Goal: Transaction & Acquisition: Purchase product/service

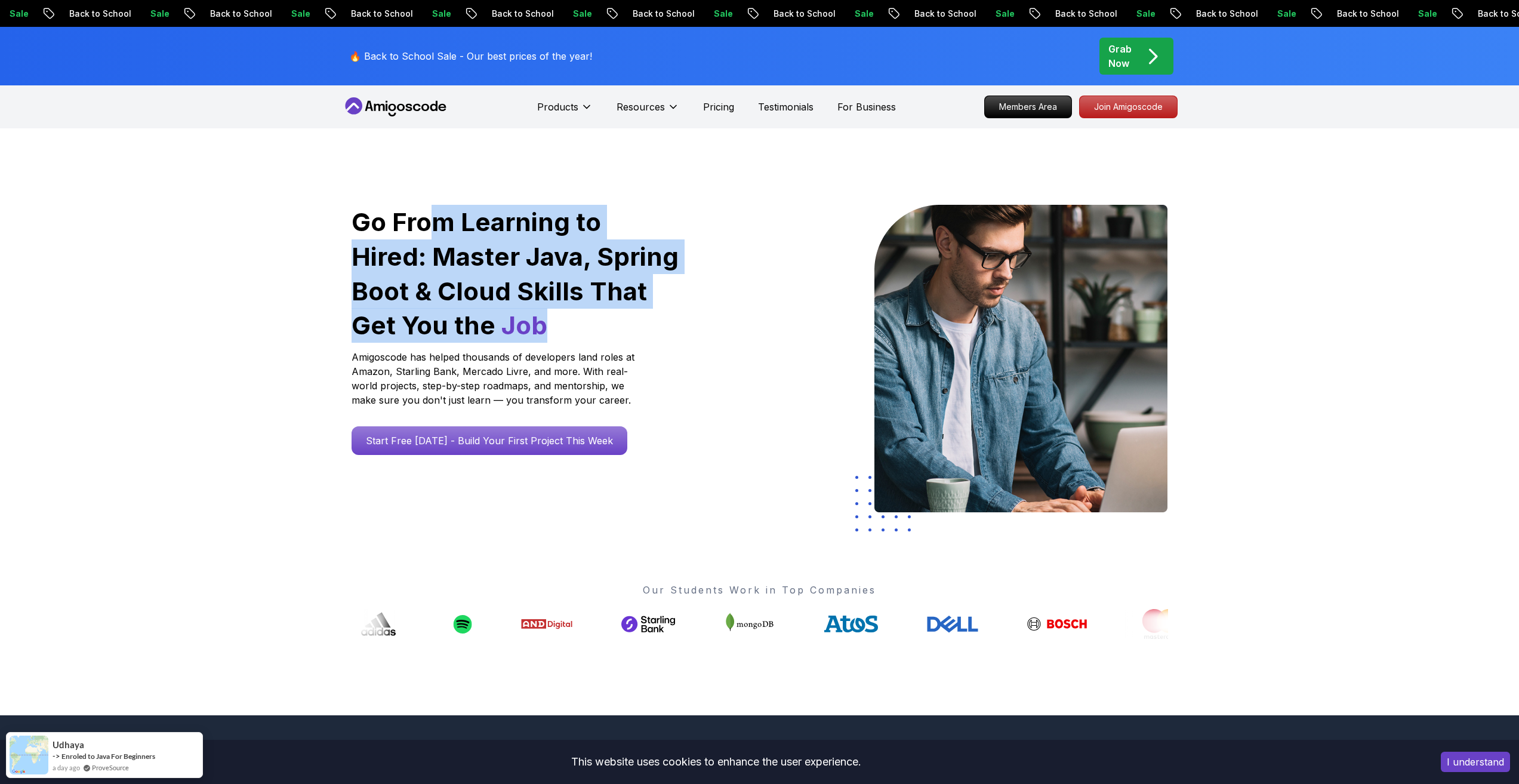
drag, startPoint x: 425, startPoint y: 212, endPoint x: 667, endPoint y: 316, distance: 263.4
click at [656, 313] on h1 "Go From Learning to Hired: Master Java, Spring Boot & Cloud Skills That Get You…" at bounding box center [516, 274] width 329 height 138
click at [677, 315] on h1 "Go From Learning to Hired: Master Java, Spring Boot & Cloud Skills That Get You…" at bounding box center [516, 274] width 329 height 138
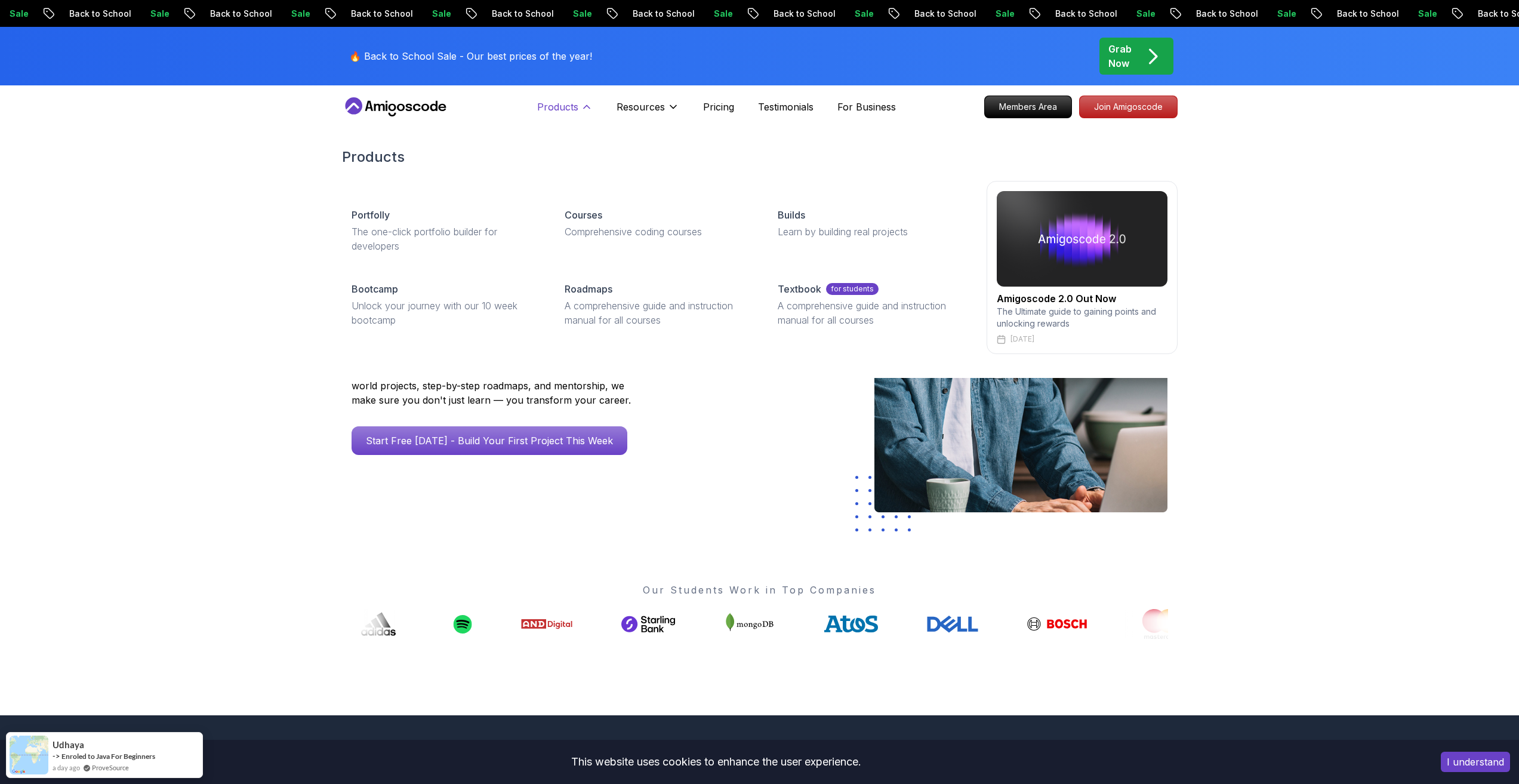
click at [540, 99] on p "Products" at bounding box center [558, 106] width 41 height 14
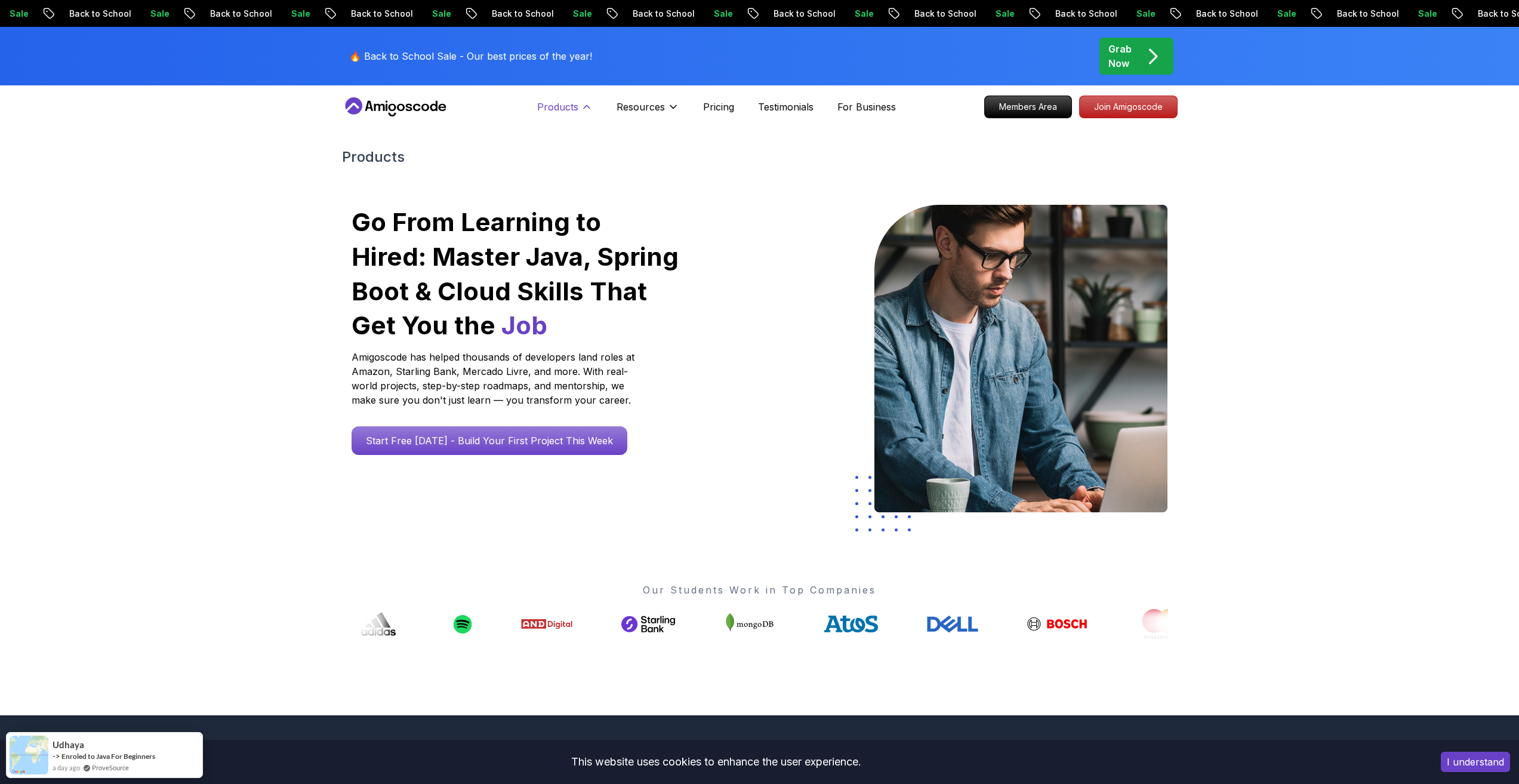
click at [567, 114] on button "Products" at bounding box center [565, 111] width 56 height 24
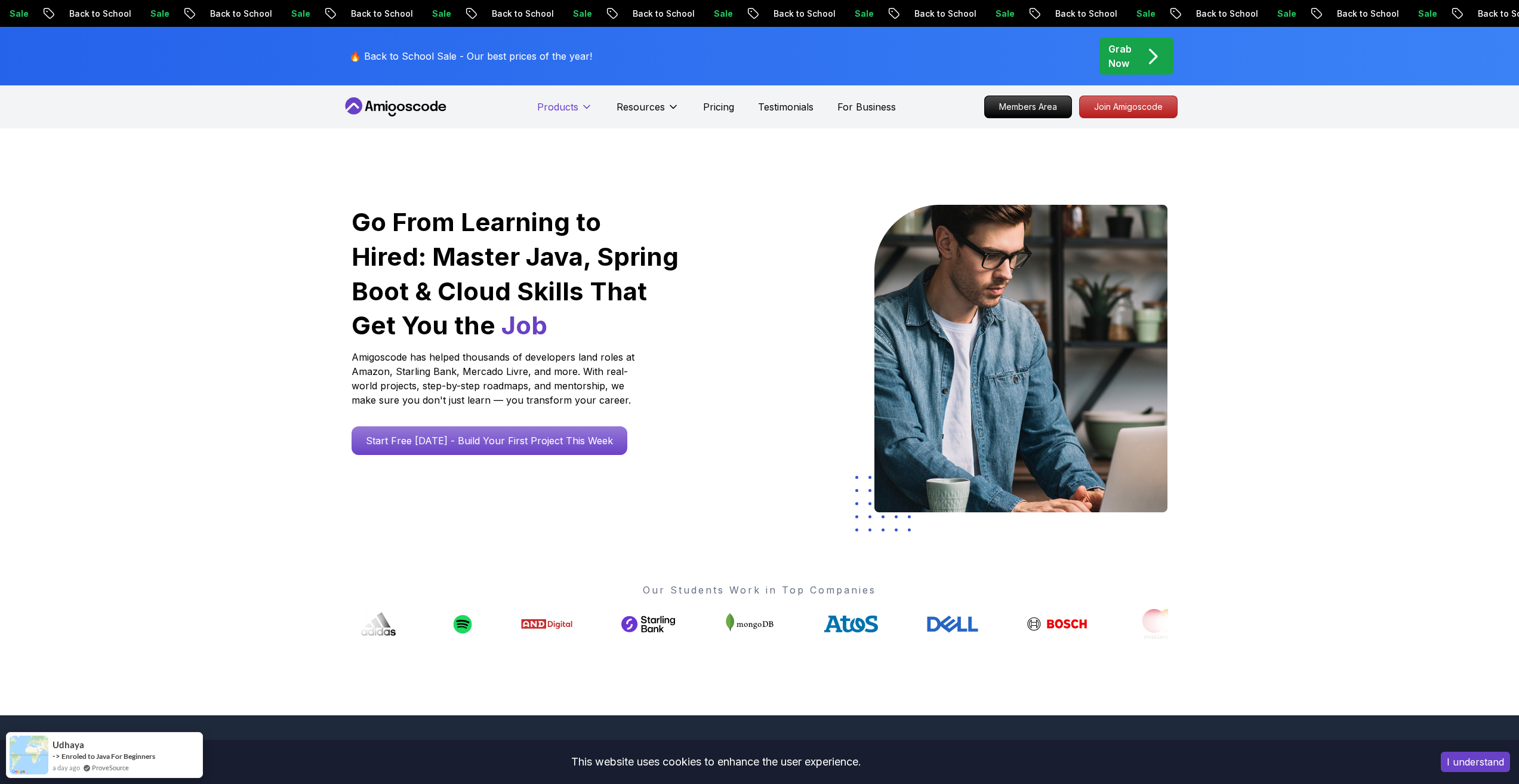
click at [566, 108] on p "Products" at bounding box center [558, 106] width 41 height 14
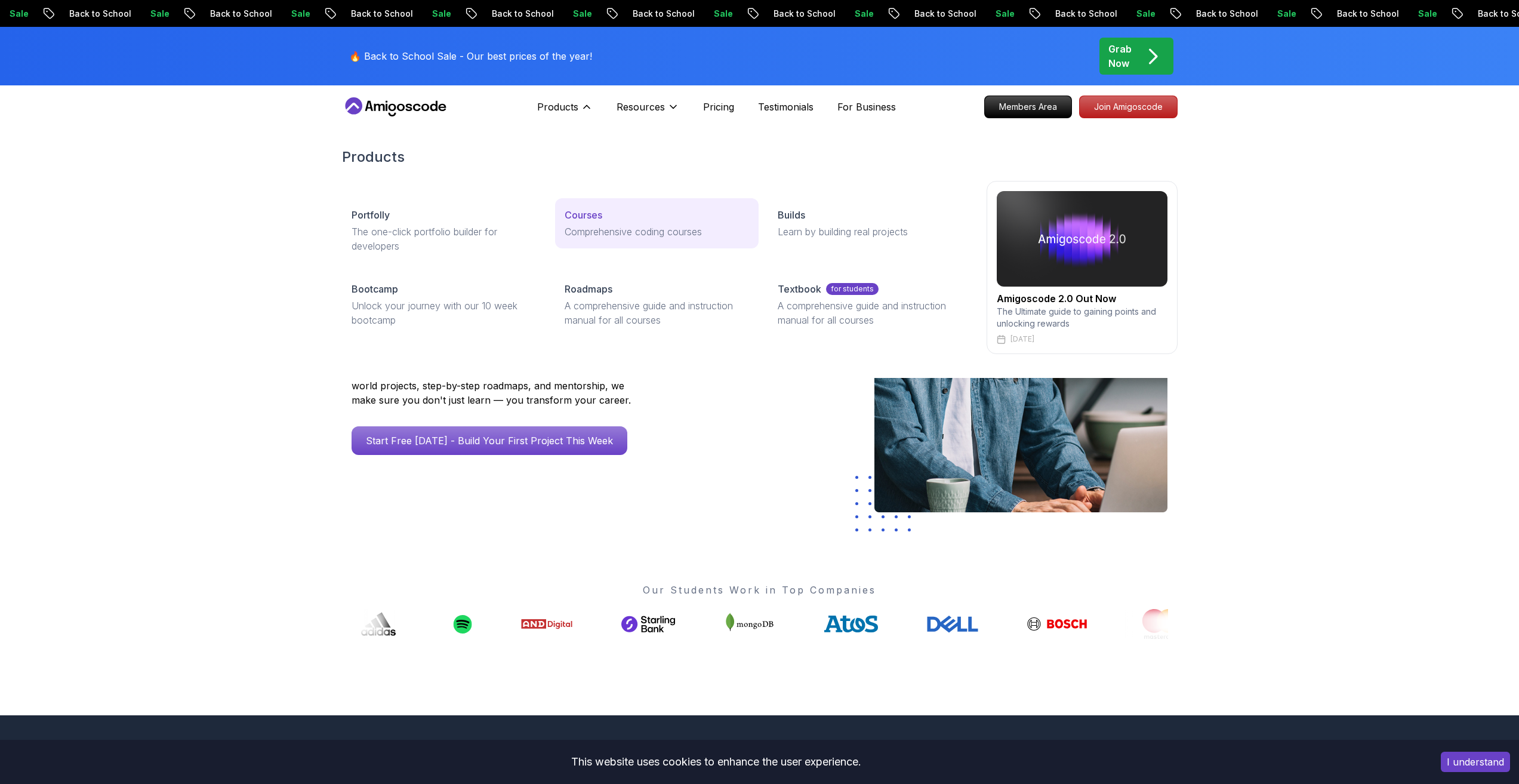
click at [586, 212] on p "Courses" at bounding box center [584, 215] width 38 height 14
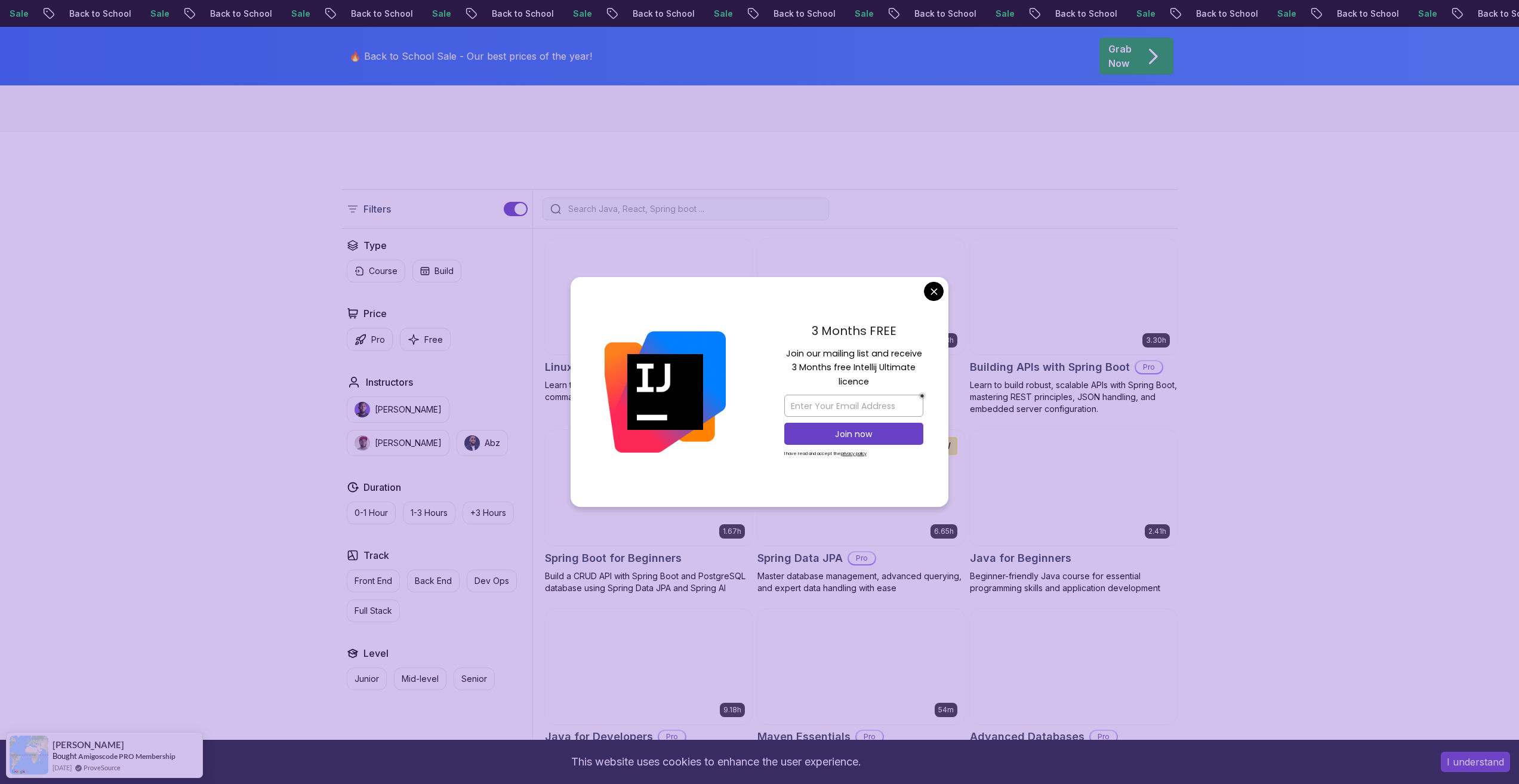
scroll to position [239, 0]
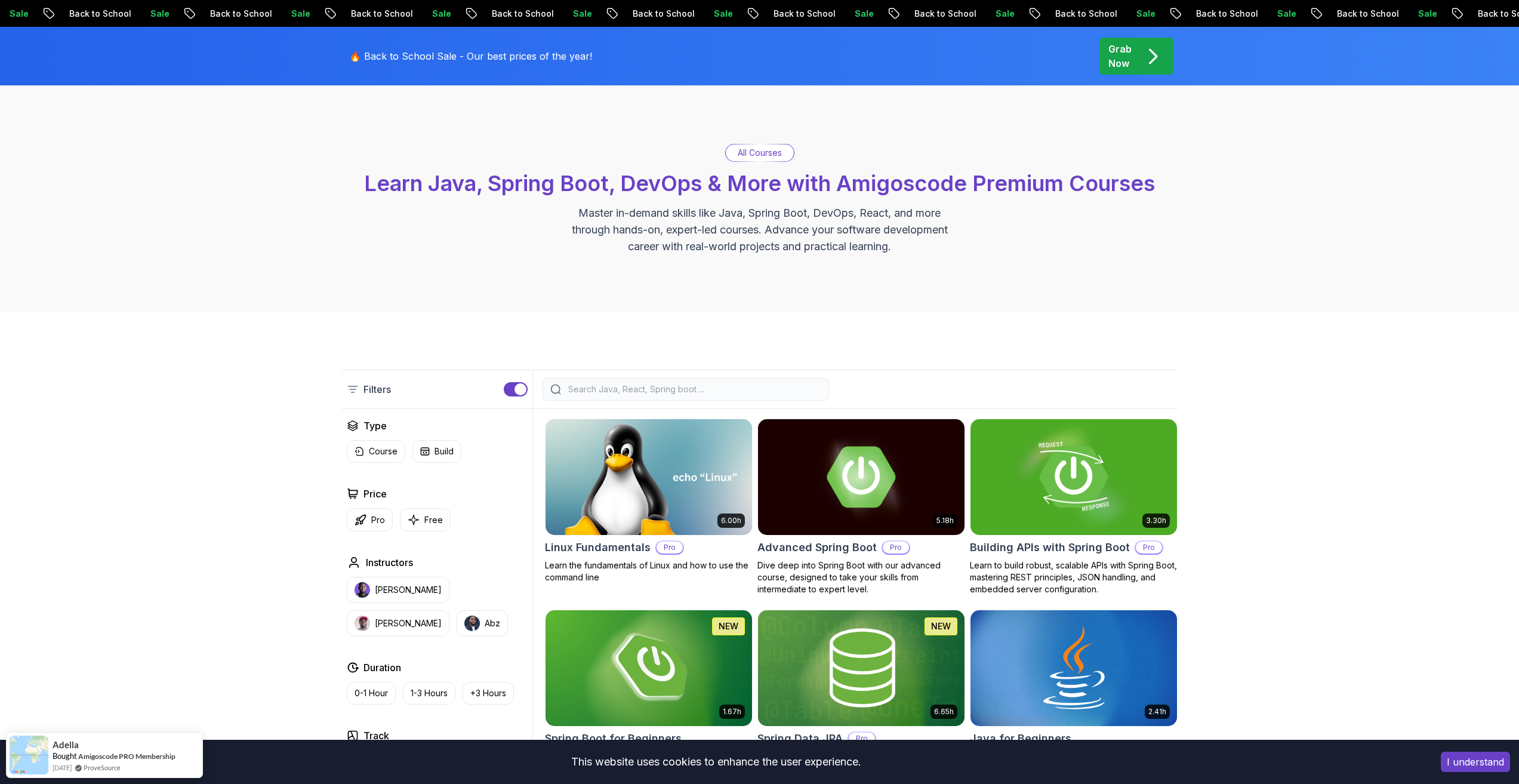
scroll to position [0, 0]
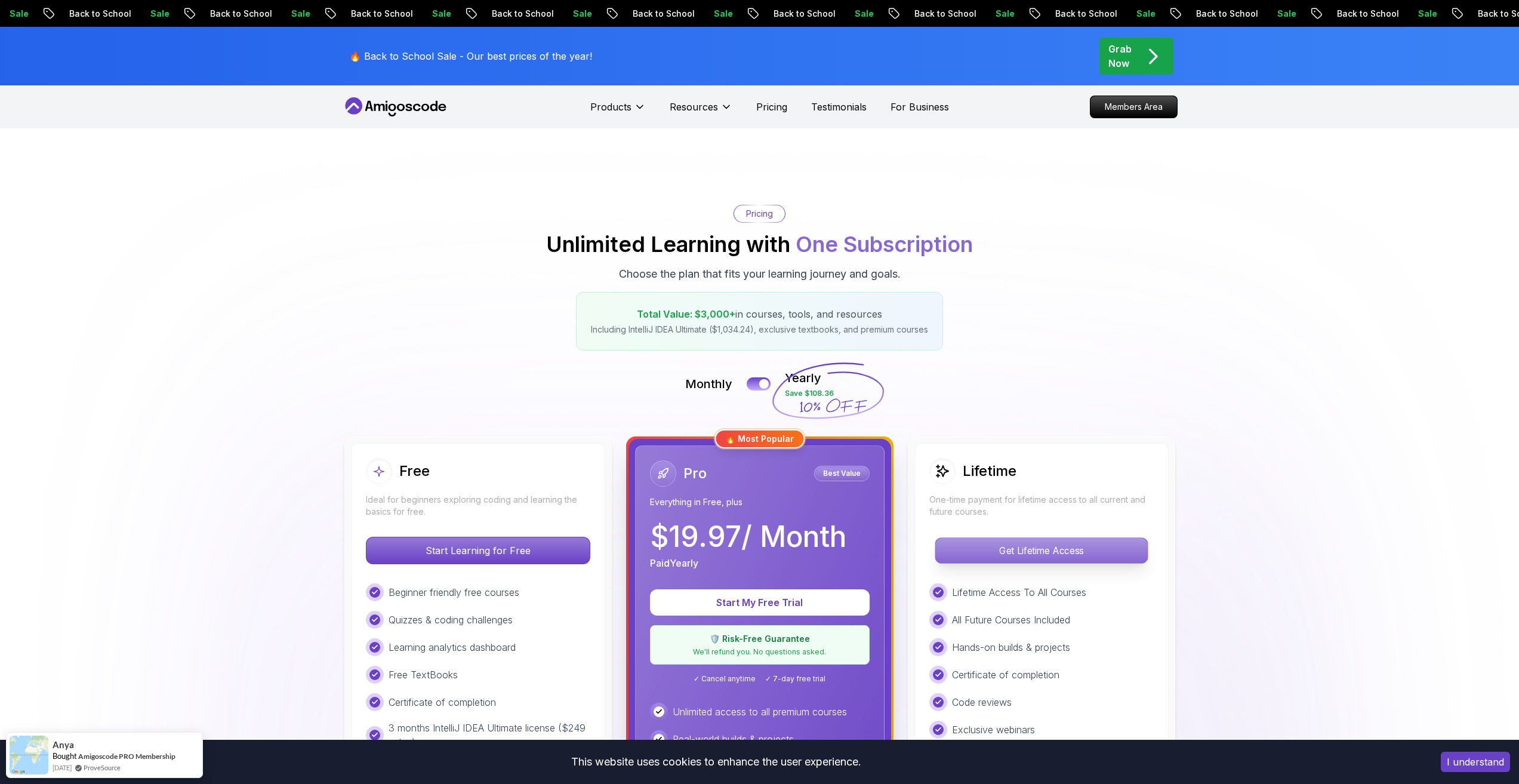
click at [1039, 543] on p "Get Lifetime Access" at bounding box center [1041, 550] width 212 height 25
